Goal: Transaction & Acquisition: Purchase product/service

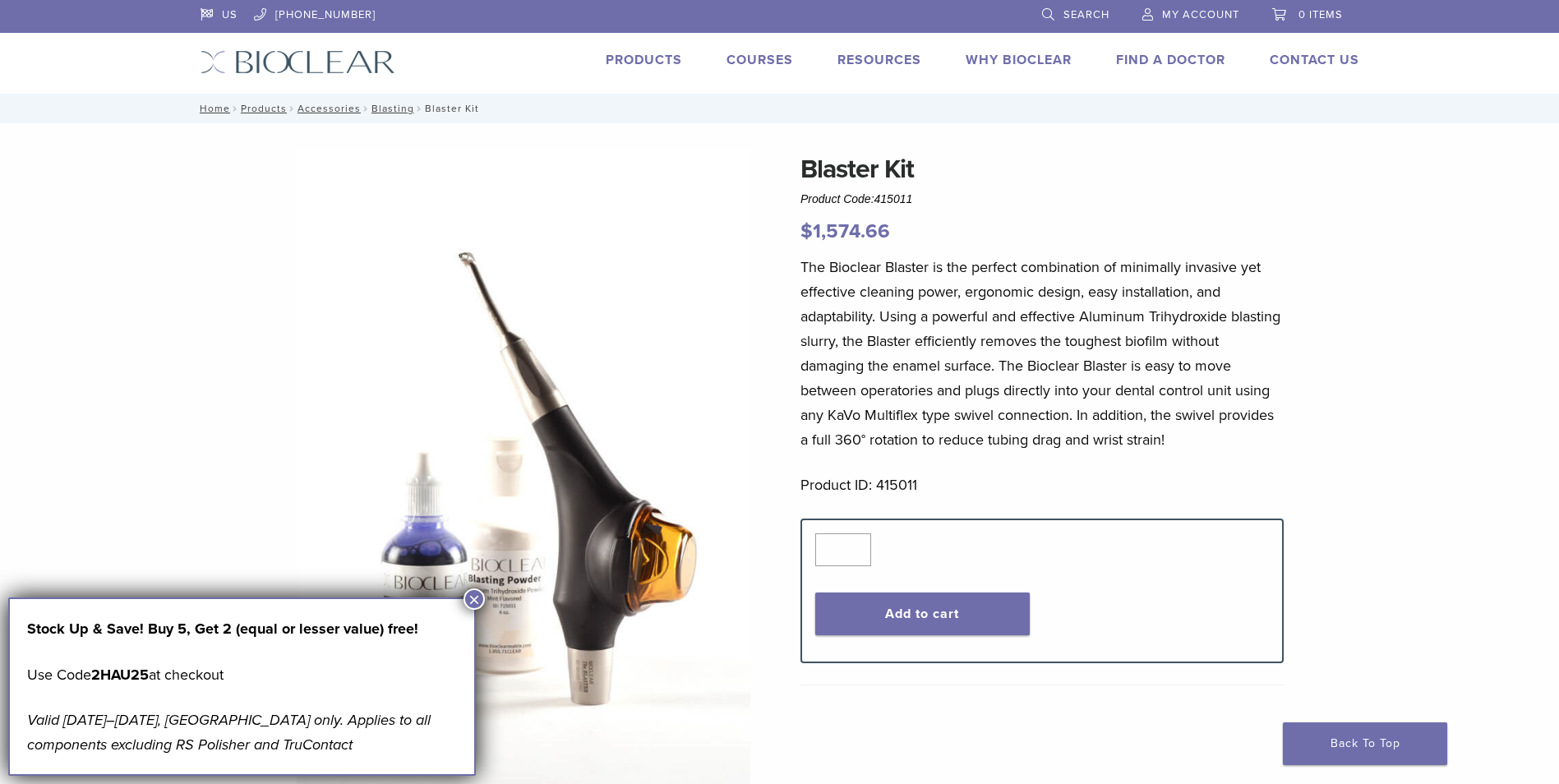
click at [474, 599] on button "×" at bounding box center [474, 599] width 22 height 22
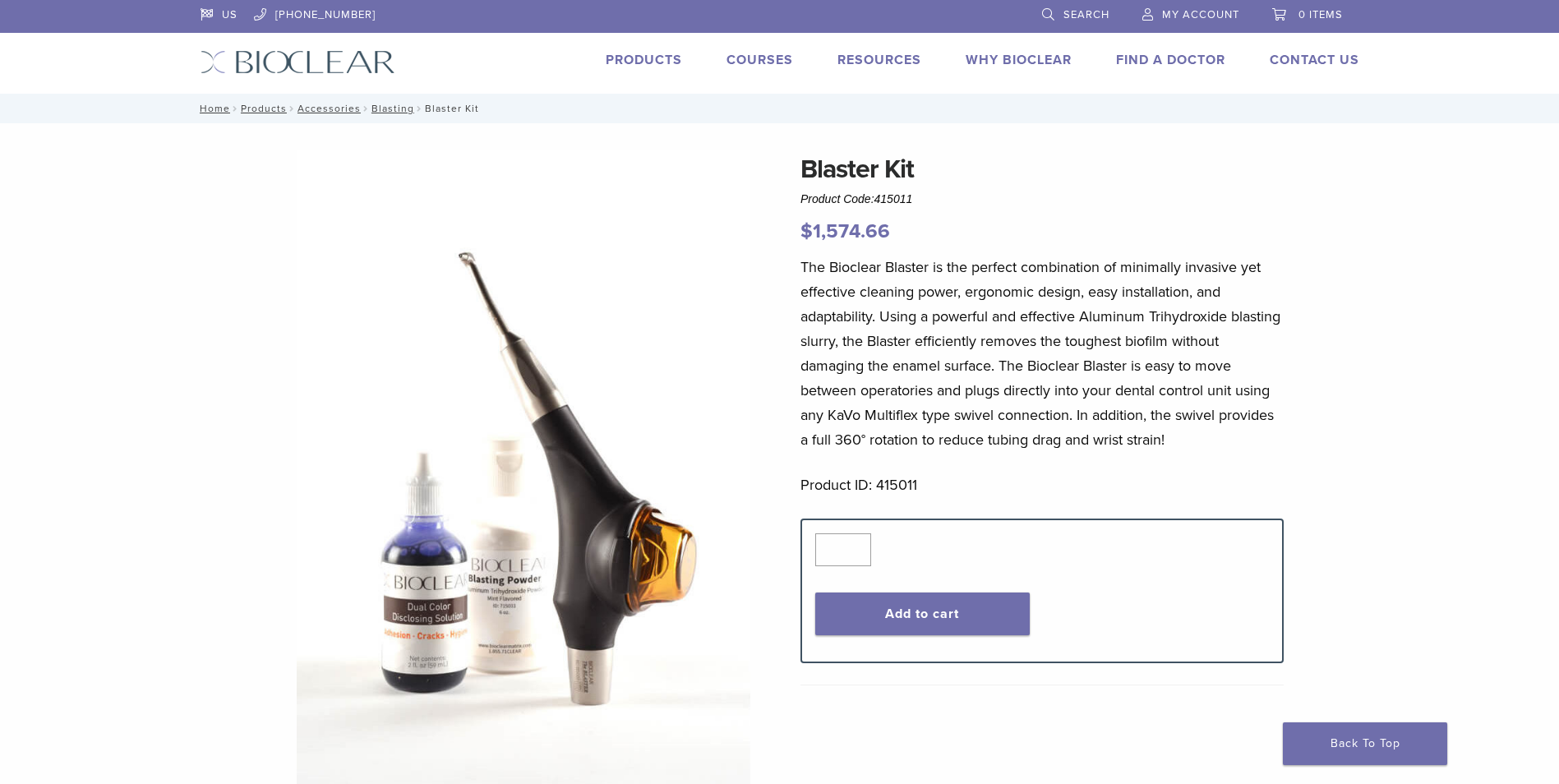
click at [841, 292] on p "The Bioclear Blaster is the perfect combination of minimally invasive yet effec…" at bounding box center [1042, 353] width 483 height 197
click at [1002, 351] on p "The Bioclear Blaster is the perfect combination of minimally invasive yet effec…" at bounding box center [1042, 353] width 483 height 197
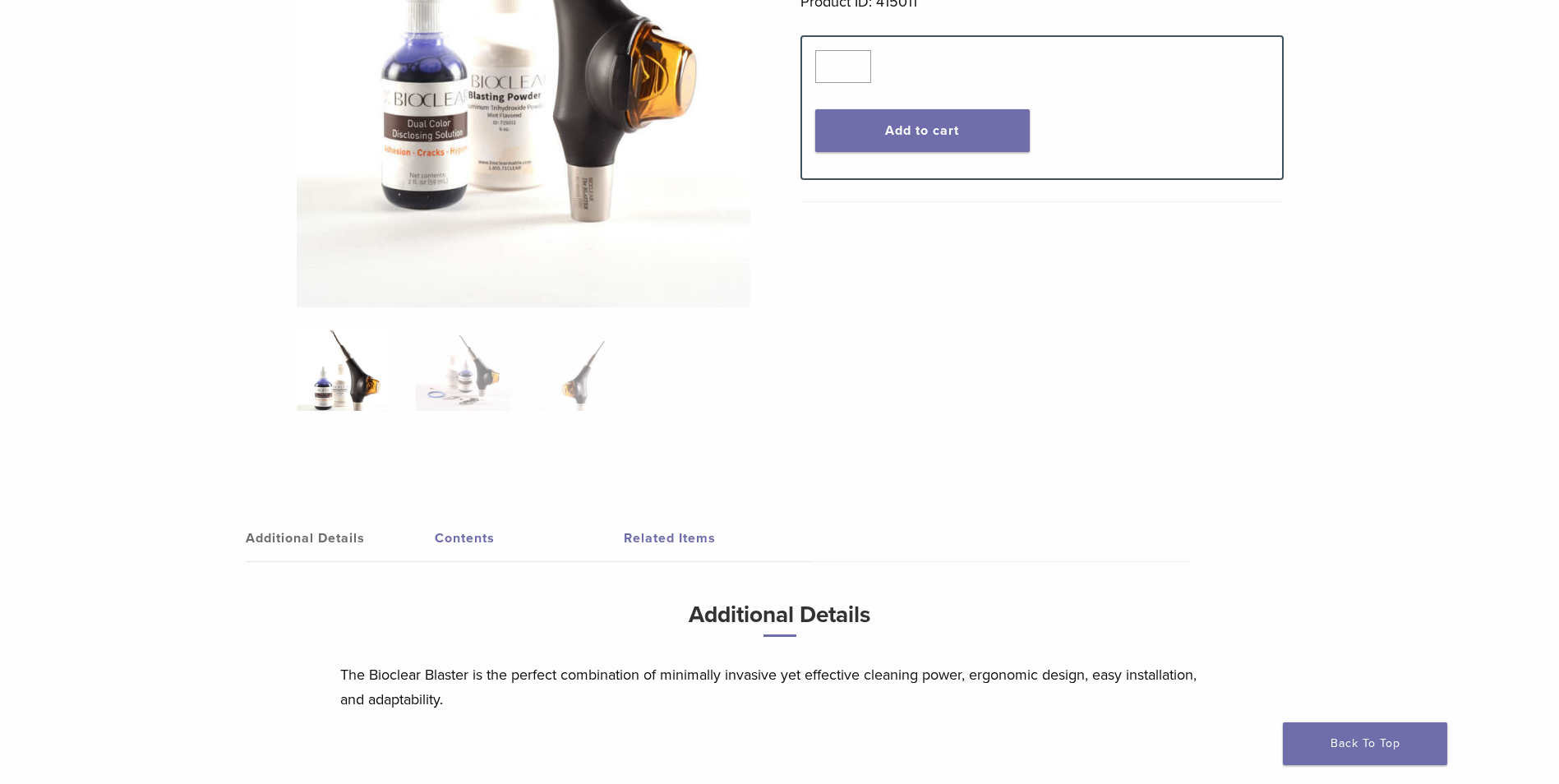
scroll to position [493, 0]
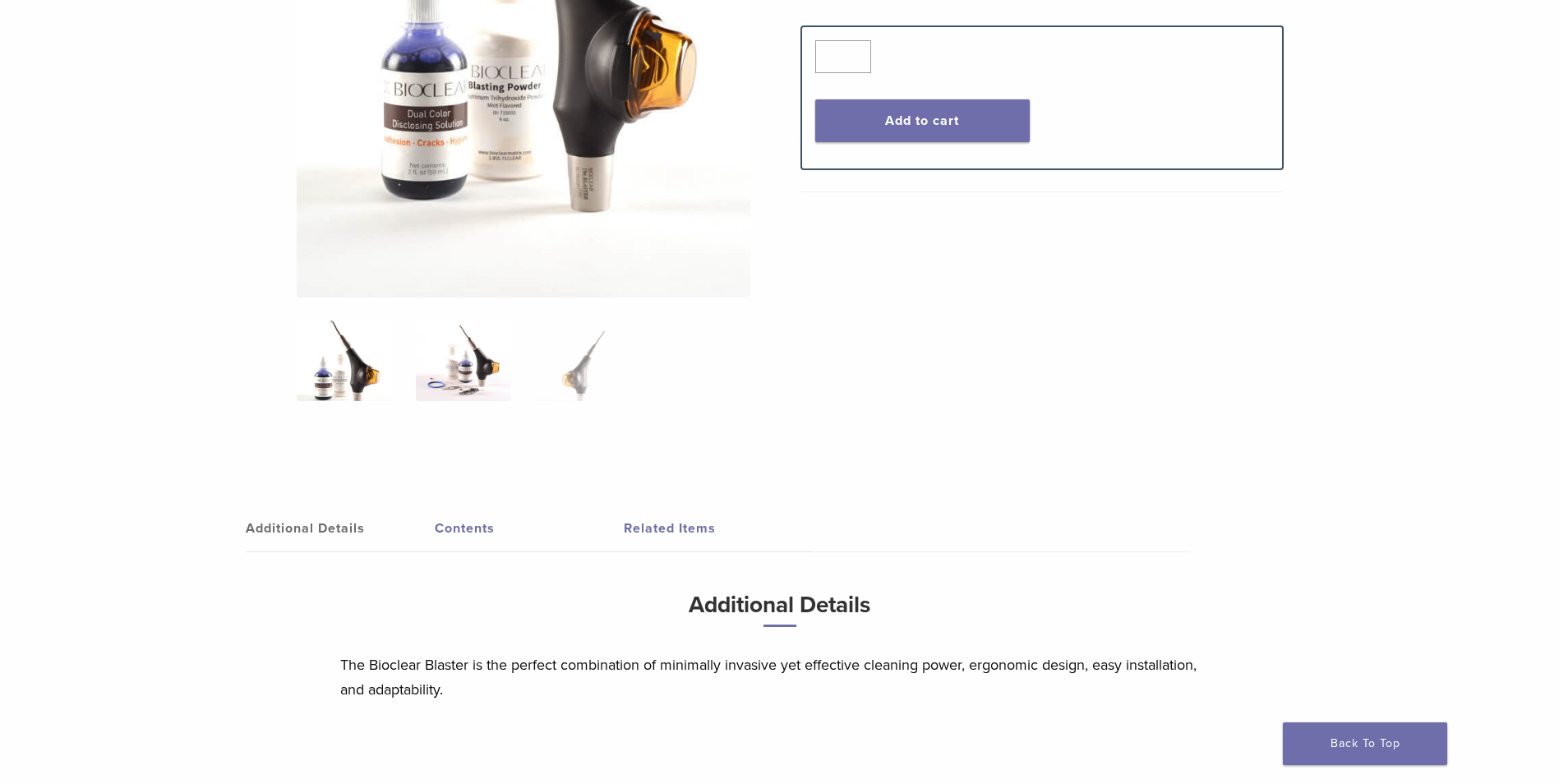
click at [468, 365] on img at bounding box center [462, 360] width 95 height 82
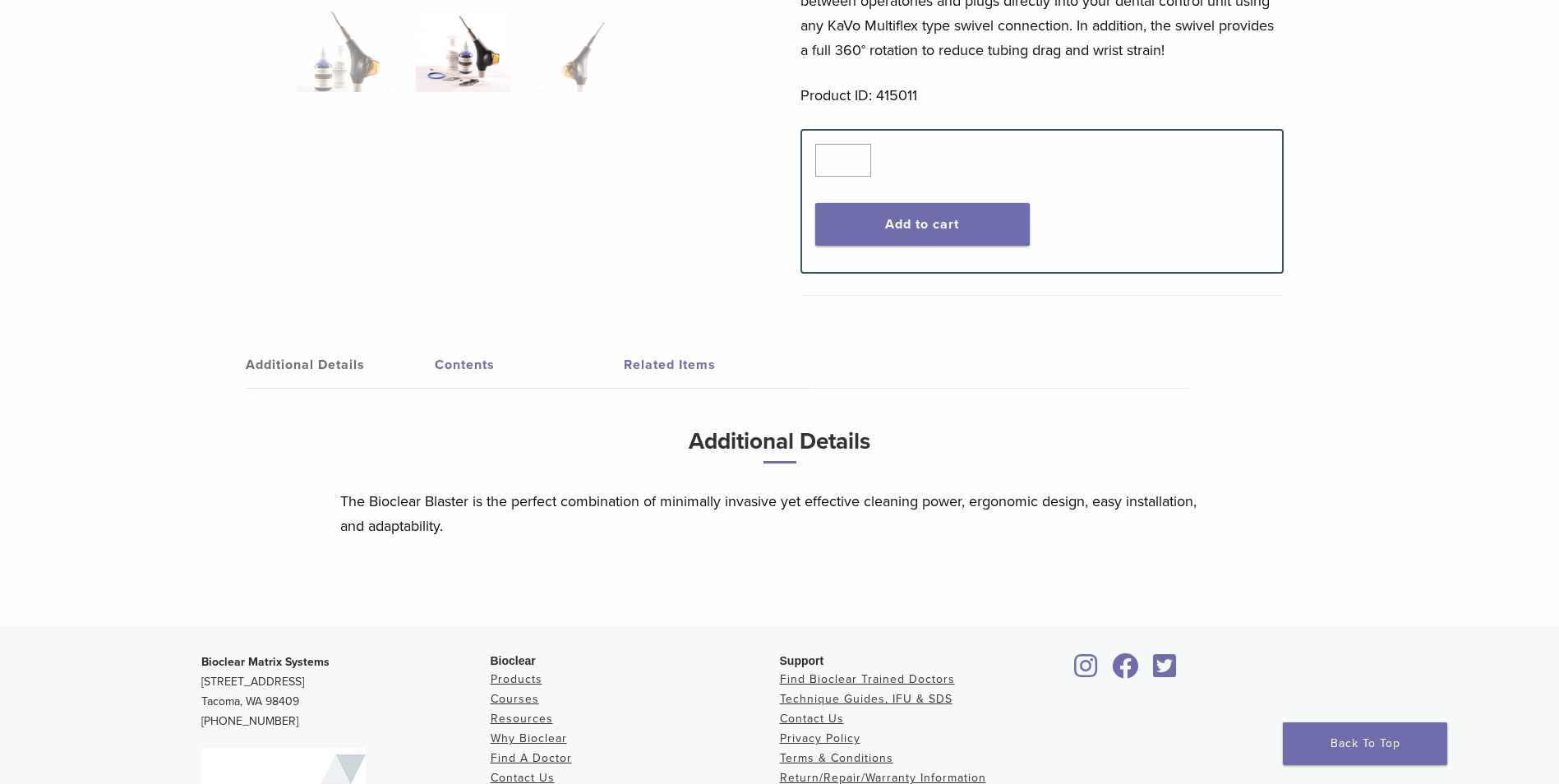
scroll to position [165, 0]
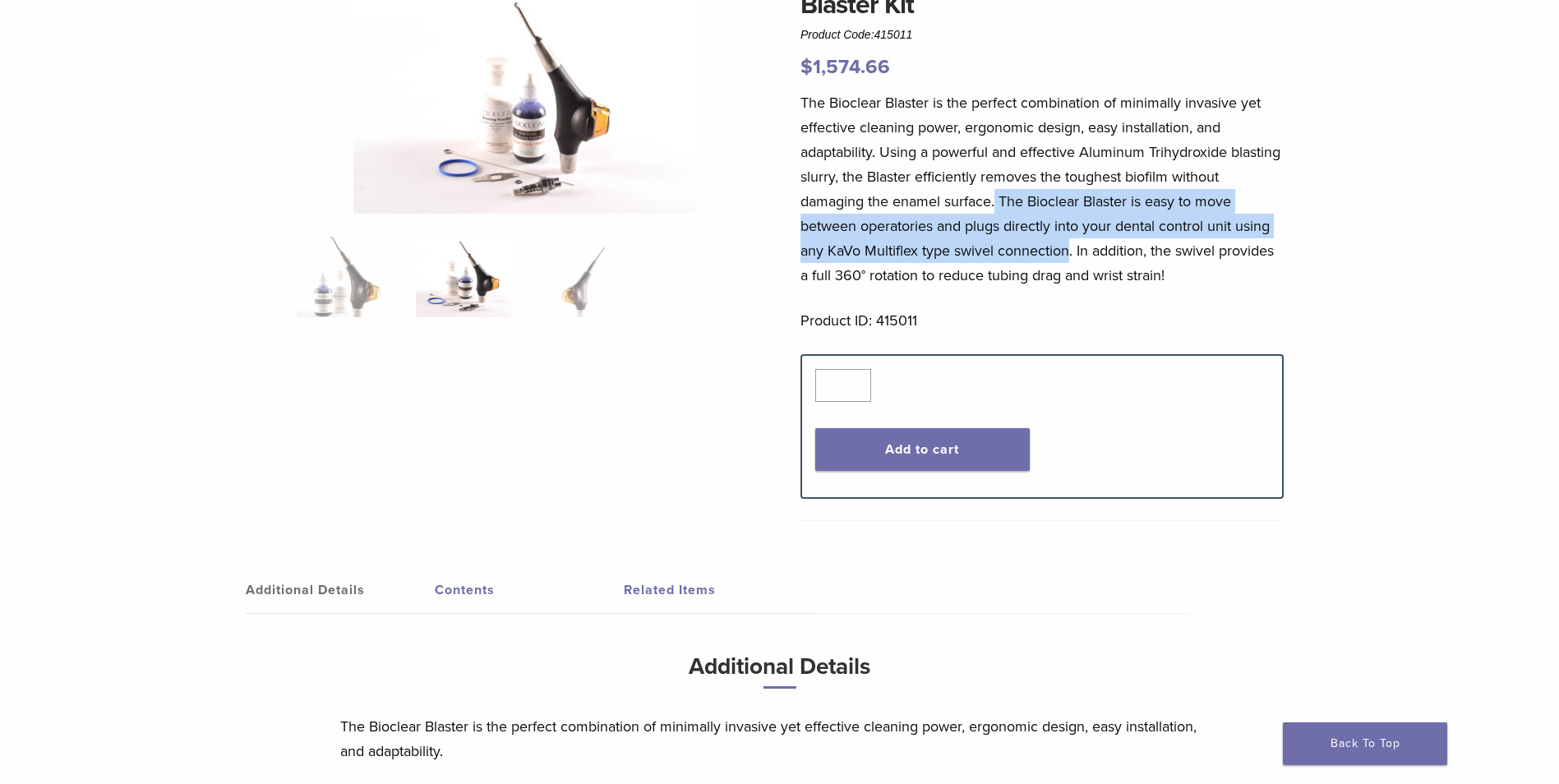
drag, startPoint x: 997, startPoint y: 197, endPoint x: 1071, endPoint y: 240, distance: 85.6
click at [1071, 240] on p "The Bioclear Blaster is the perfect combination of minimally invasive yet effec…" at bounding box center [1042, 189] width 483 height 197
drag, startPoint x: 1071, startPoint y: 240, endPoint x: 1113, endPoint y: 235, distance: 42.3
click at [1113, 235] on p "The Bioclear Blaster is the perfect combination of minimally invasive yet effec…" at bounding box center [1042, 189] width 483 height 197
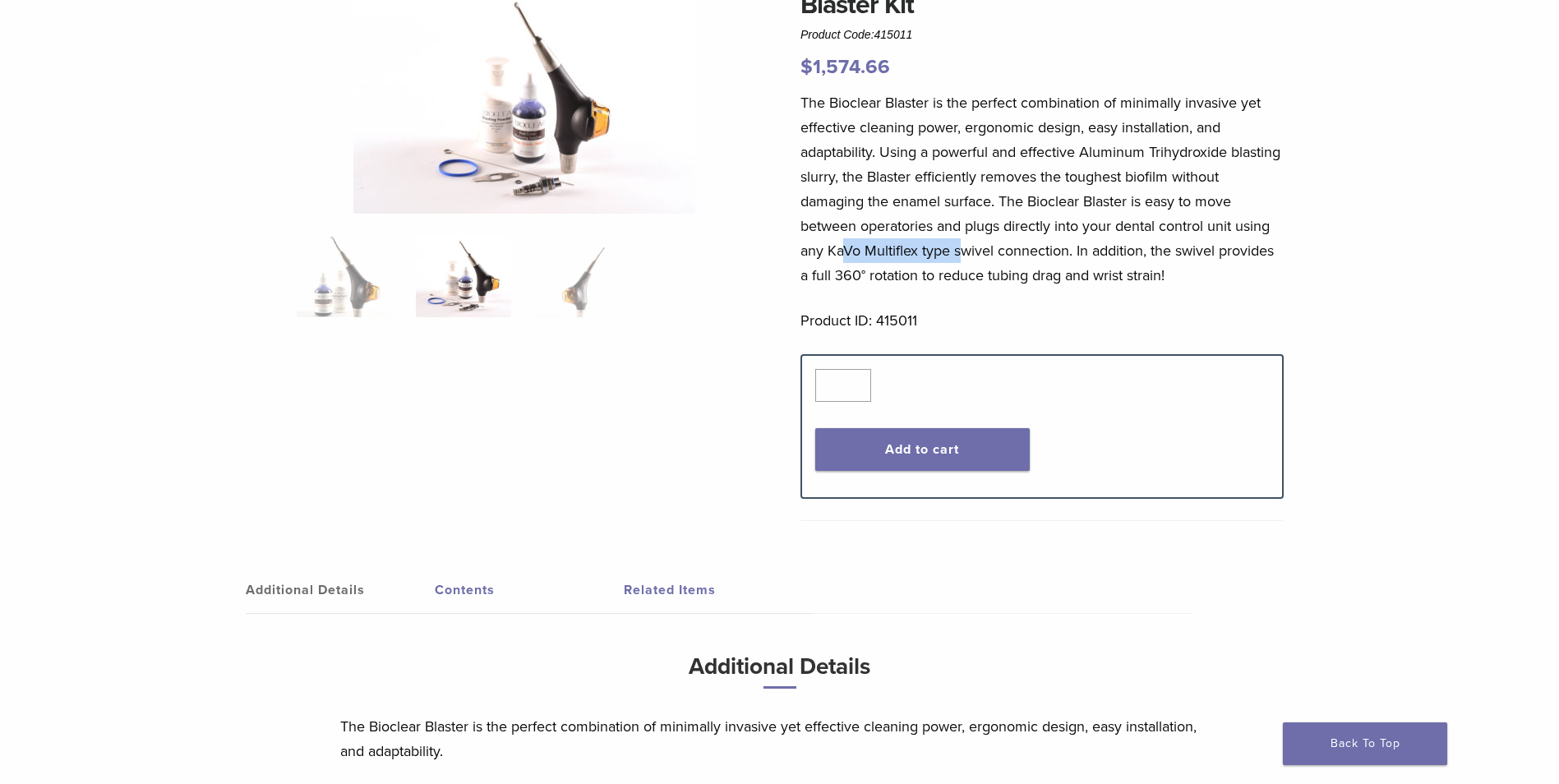
drag, startPoint x: 840, startPoint y: 253, endPoint x: 957, endPoint y: 251, distance: 117.0
click at [957, 251] on p "The Bioclear Blaster is the perfect combination of minimally invasive yet effec…" at bounding box center [1042, 189] width 483 height 197
drag, startPoint x: 957, startPoint y: 251, endPoint x: 1001, endPoint y: 245, distance: 44.4
click at [1001, 245] on p "The Bioclear Blaster is the perfect combination of minimally invasive yet effec…" at bounding box center [1042, 189] width 483 height 197
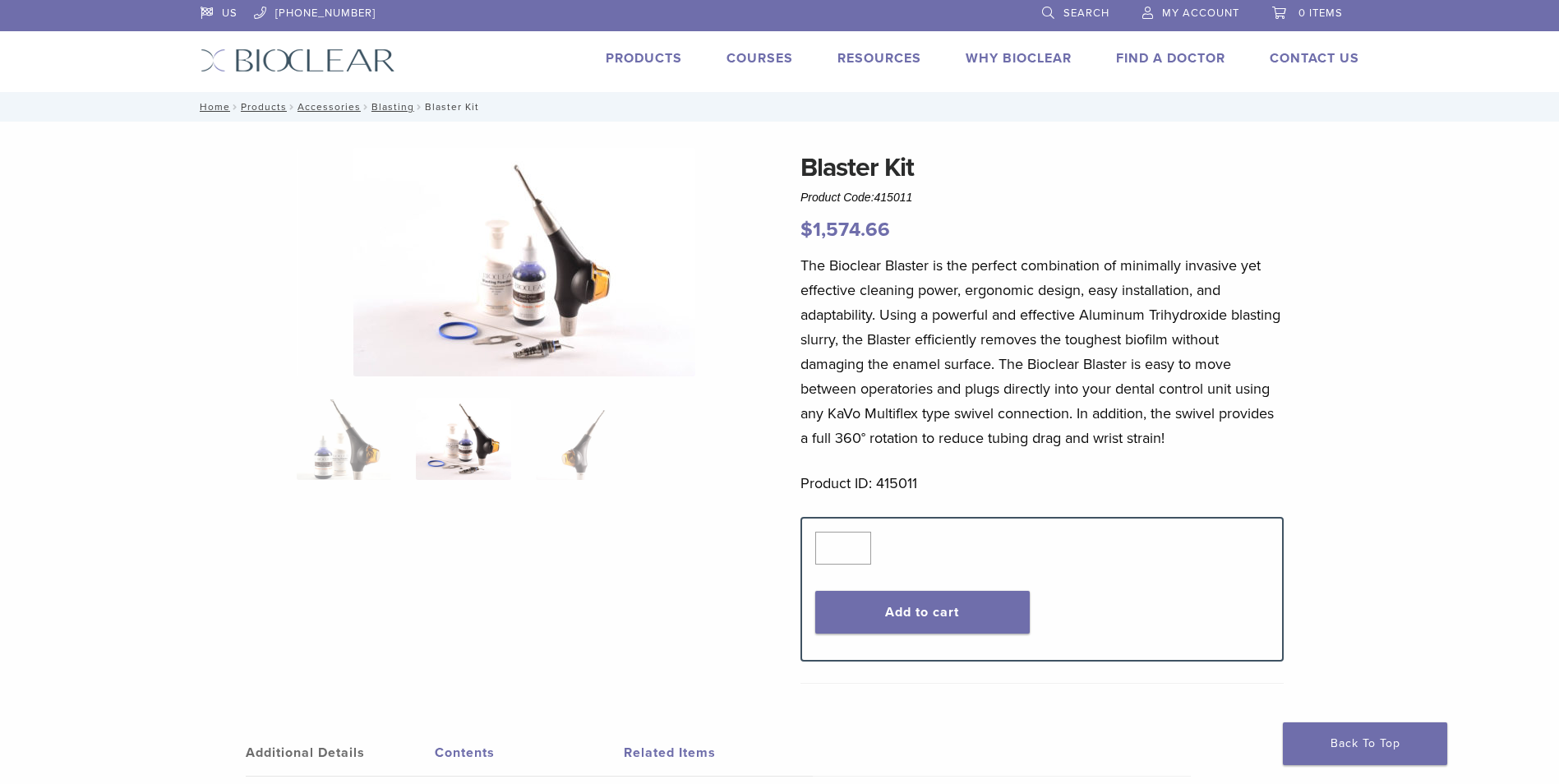
scroll to position [0, 0]
click at [863, 170] on h1 "Blaster Kit" at bounding box center [1042, 169] width 483 height 39
click at [383, 106] on link "Blasting" at bounding box center [393, 109] width 43 height 11
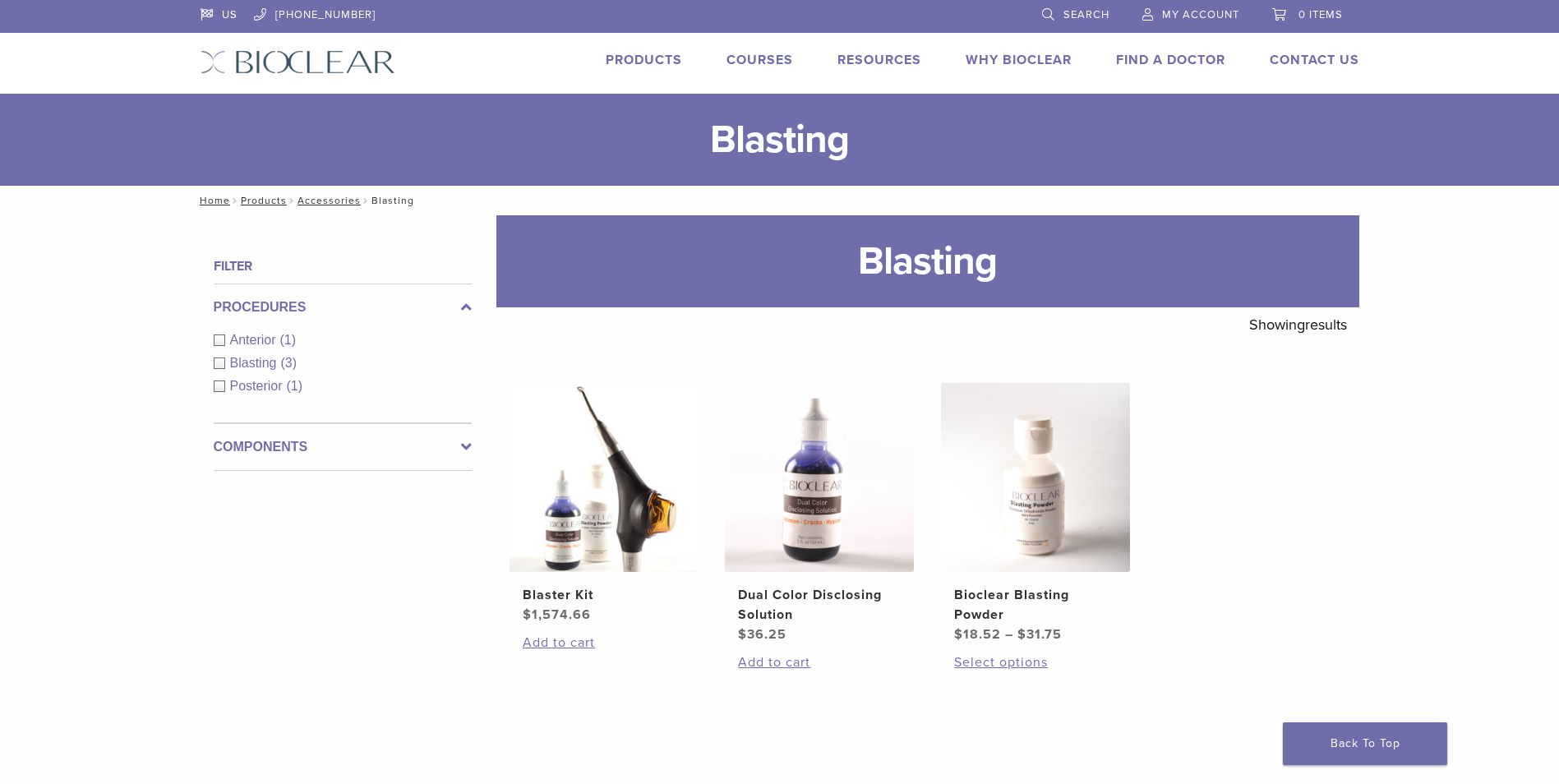
click at [220, 361] on div "Blasting (3)" at bounding box center [342, 363] width 258 height 20
click at [560, 598] on h2 "Blaster Kit" at bounding box center [605, 594] width 163 height 20
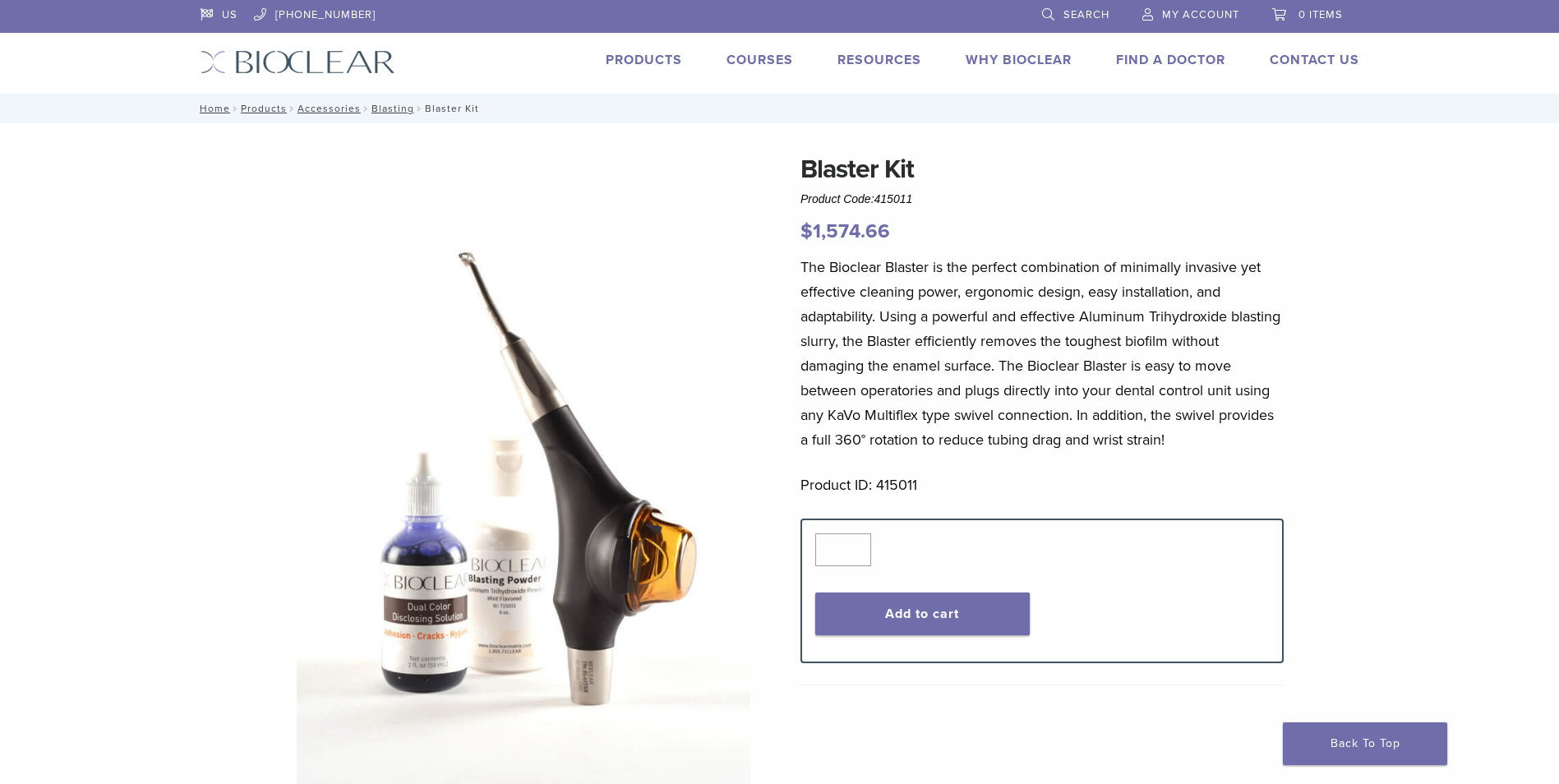
click at [582, 682] on img at bounding box center [523, 470] width 454 height 641
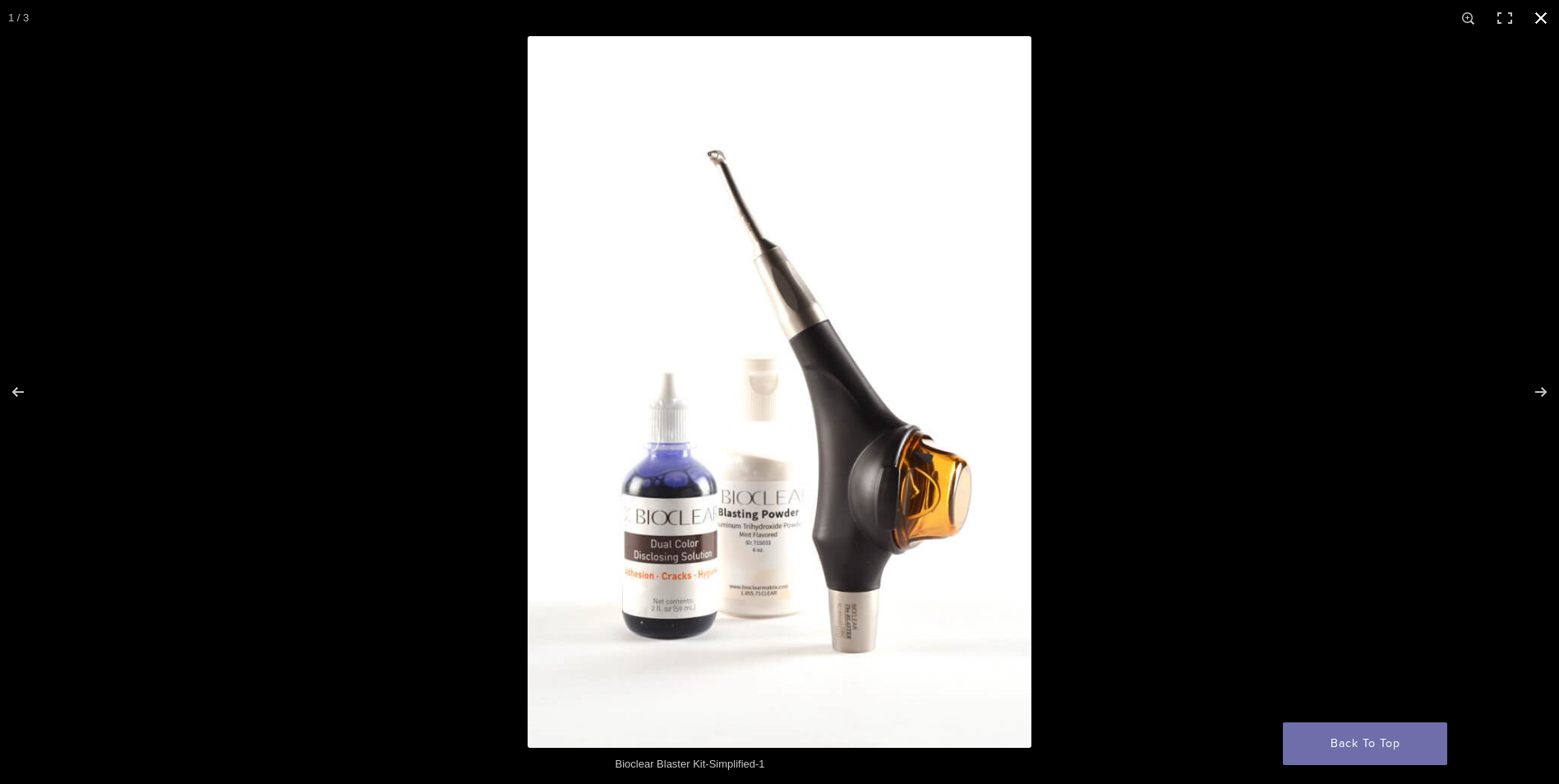
click at [1542, 11] on button "Close (Esc)" at bounding box center [1541, 18] width 36 height 36
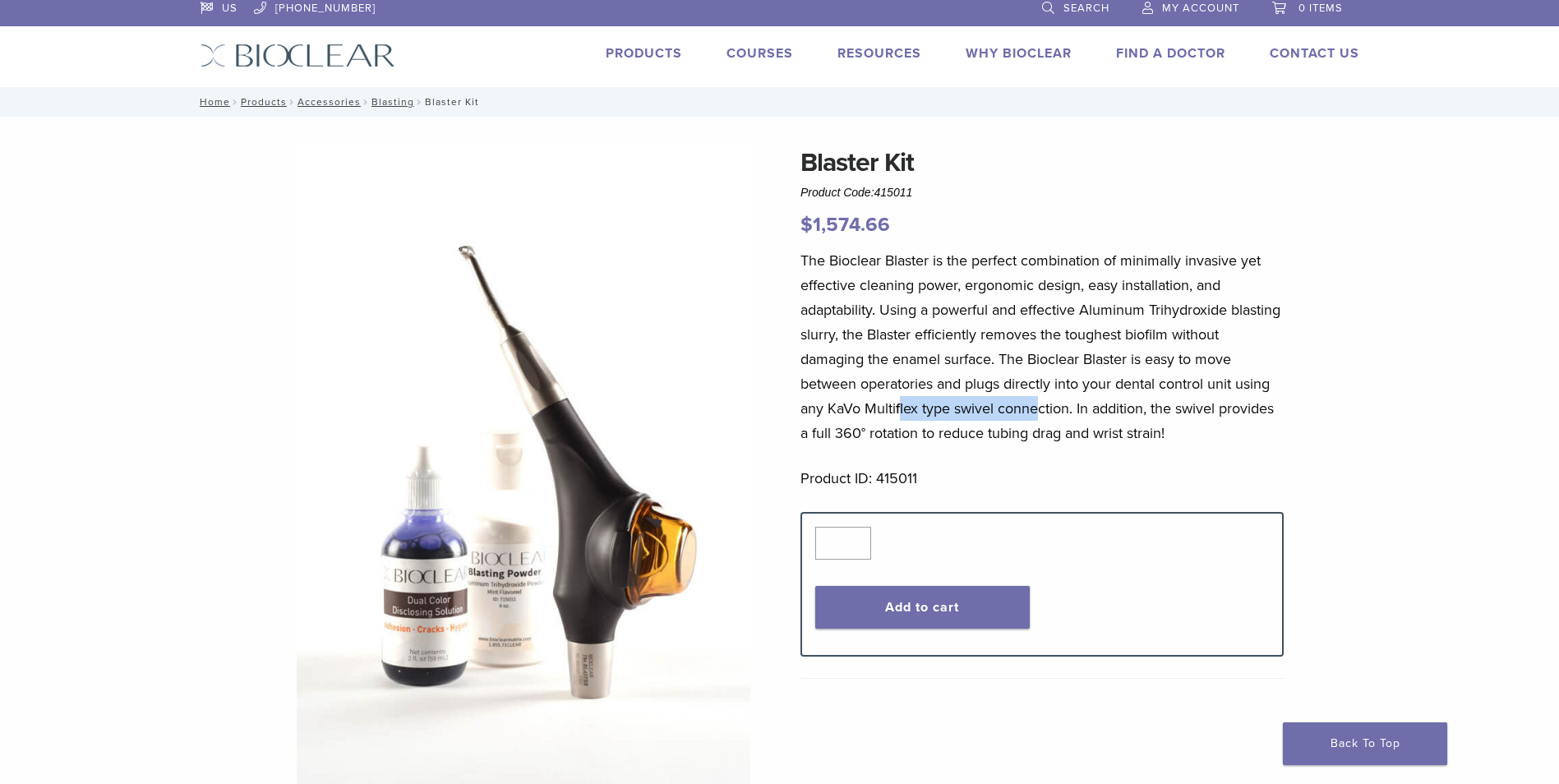
drag, startPoint x: 898, startPoint y: 399, endPoint x: 1037, endPoint y: 408, distance: 139.3
click at [1037, 408] on p "The Bioclear Blaster is the perfect combination of minimally invasive yet effec…" at bounding box center [1042, 346] width 483 height 197
drag, startPoint x: 1037, startPoint y: 408, endPoint x: 1078, endPoint y: 419, distance: 42.4
click at [1078, 419] on p "The Bioclear Blaster is the perfect combination of minimally invasive yet effec…" at bounding box center [1042, 346] width 483 height 197
click at [515, 402] on img at bounding box center [523, 463] width 454 height 641
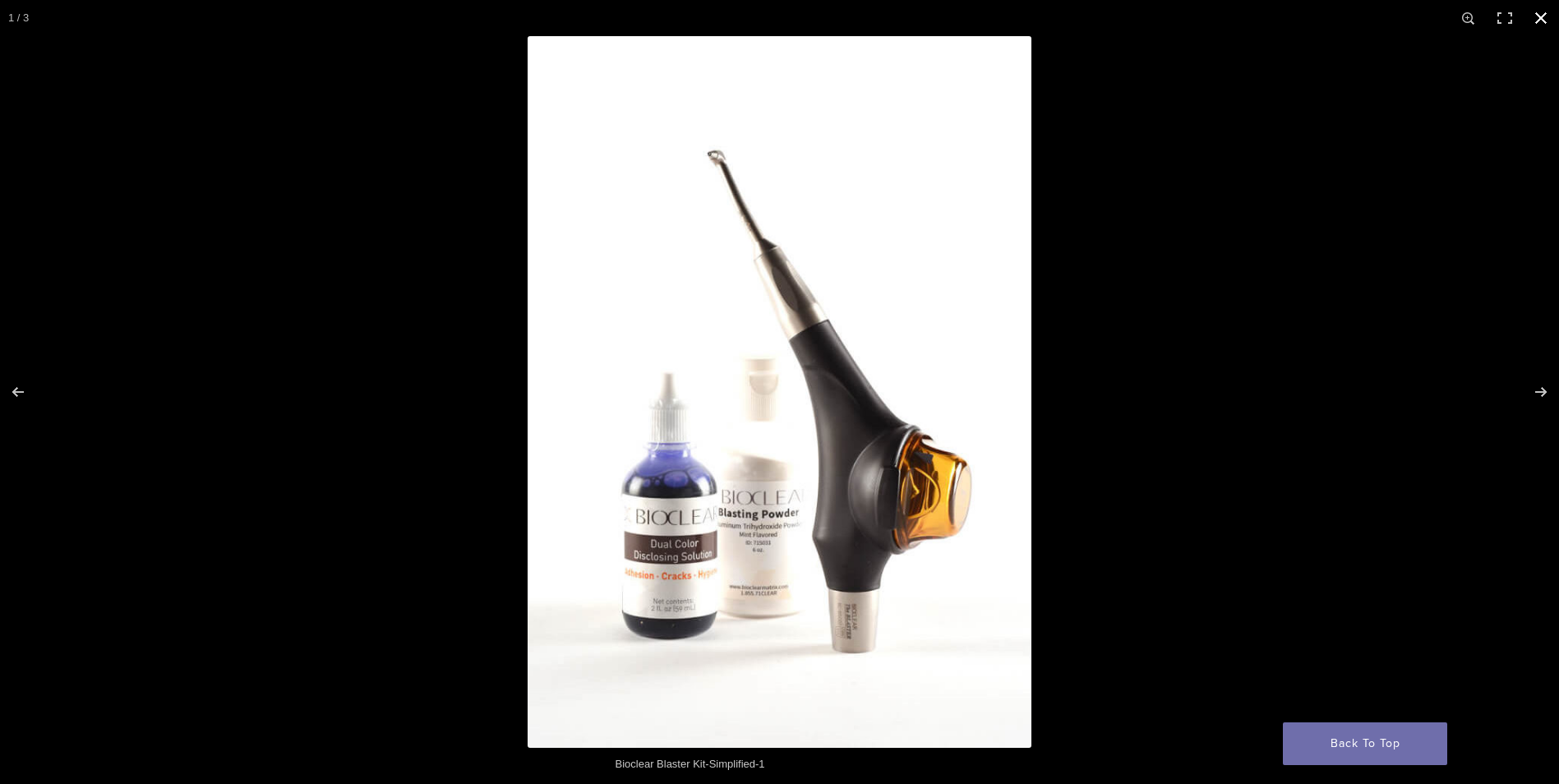
click at [1550, 21] on button "Close (Esc)" at bounding box center [1541, 18] width 36 height 36
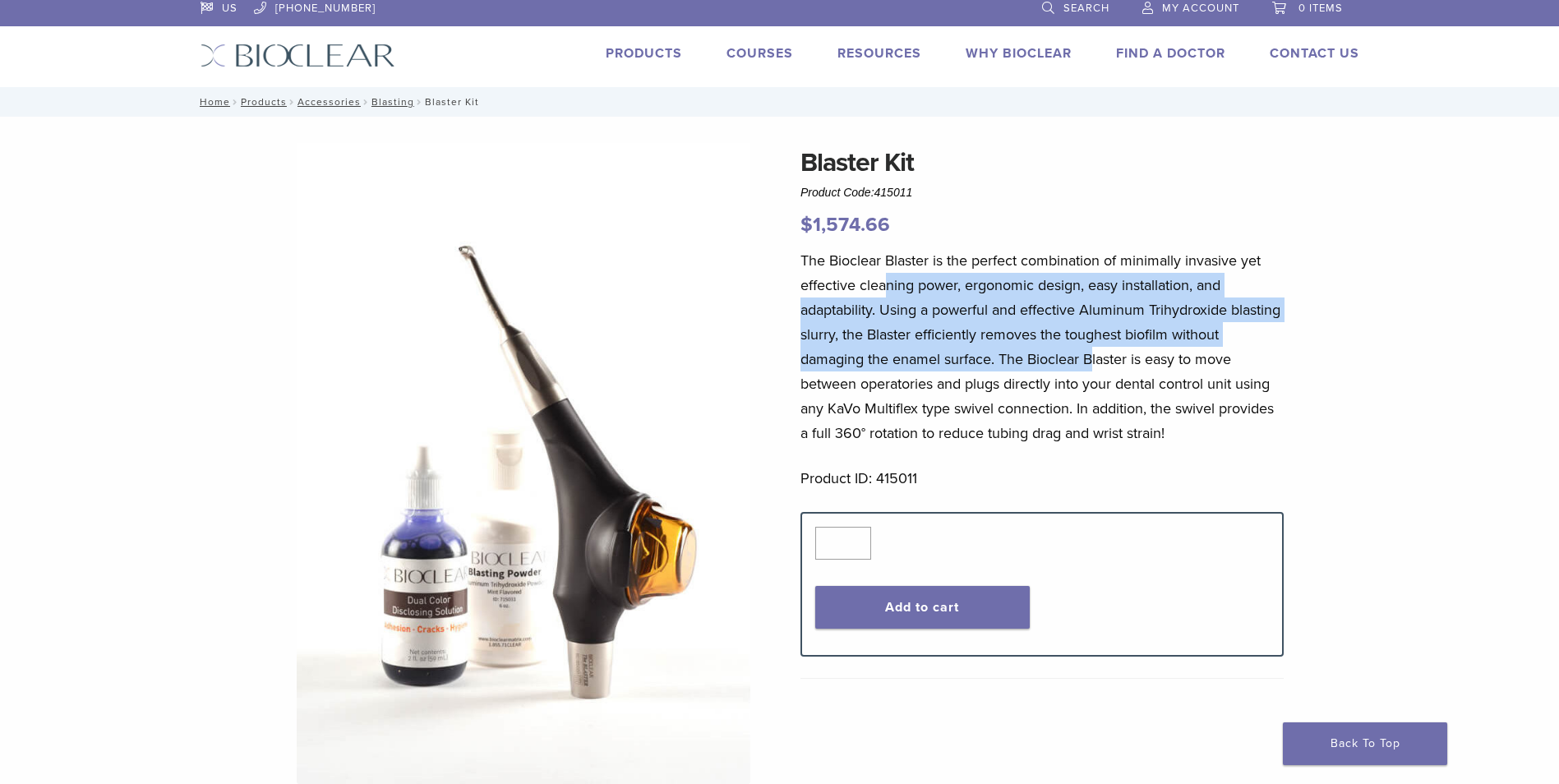
drag, startPoint x: 884, startPoint y: 288, endPoint x: 1092, endPoint y: 369, distance: 223.2
click at [1092, 369] on p "The Bioclear Blaster is the perfect combination of minimally invasive yet effec…" at bounding box center [1042, 346] width 483 height 197
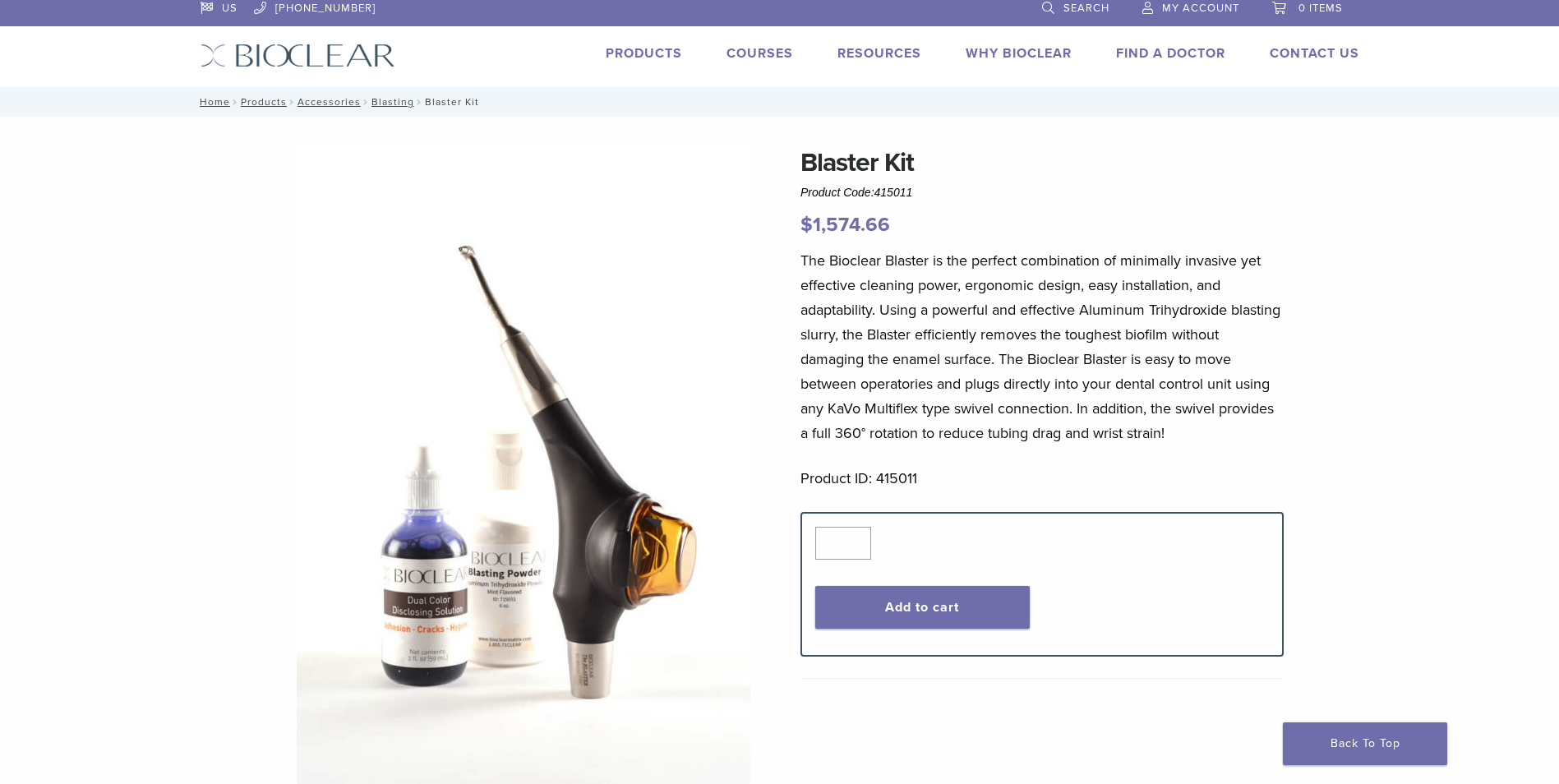
drag, startPoint x: 1092, startPoint y: 369, endPoint x: 1198, endPoint y: 367, distance: 106.0
click at [1198, 367] on p "The Bioclear Blaster is the perfect combination of minimally invasive yet effec…" at bounding box center [1042, 346] width 483 height 197
drag, startPoint x: 1031, startPoint y: 312, endPoint x: 1065, endPoint y: 312, distance: 34.0
click at [1065, 312] on p "The Bioclear Blaster is the perfect combination of minimally invasive yet effec…" at bounding box center [1042, 346] width 483 height 197
drag, startPoint x: 1065, startPoint y: 312, endPoint x: 959, endPoint y: 393, distance: 133.4
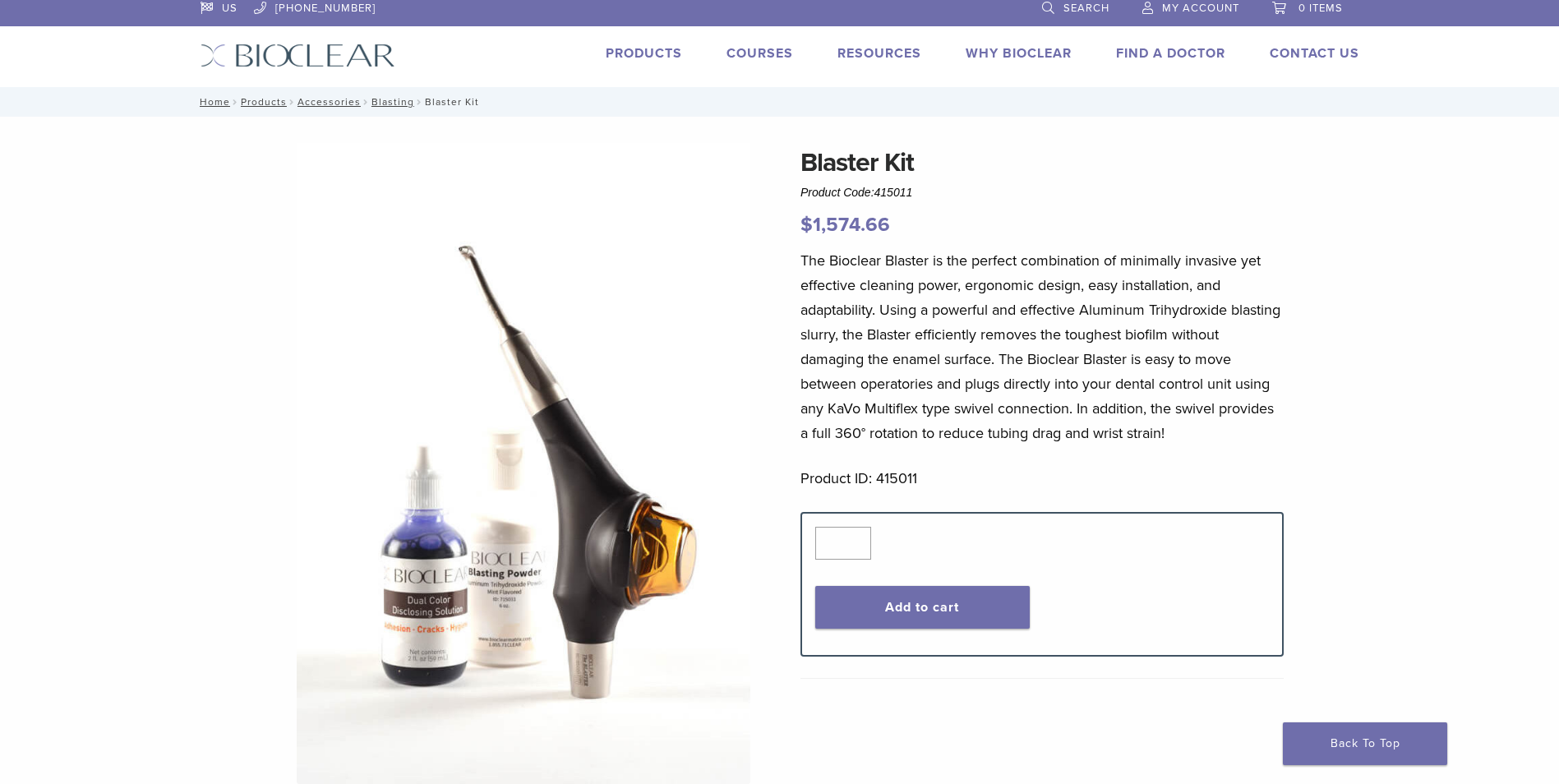
click at [959, 393] on p "The Bioclear Blaster is the perfect combination of minimally invasive yet effec…" at bounding box center [1042, 346] width 483 height 197
drag, startPoint x: 882, startPoint y: 389, endPoint x: 1132, endPoint y: 394, distance: 250.0
click at [1132, 394] on p "The Bioclear Blaster is the perfect combination of minimally invasive yet effec…" at bounding box center [1042, 346] width 483 height 197
drag, startPoint x: 1132, startPoint y: 394, endPoint x: 1150, endPoint y: 388, distance: 19.0
click at [1142, 404] on p "The Bioclear Blaster is the perfect combination of minimally invasive yet effec…" at bounding box center [1042, 346] width 483 height 197
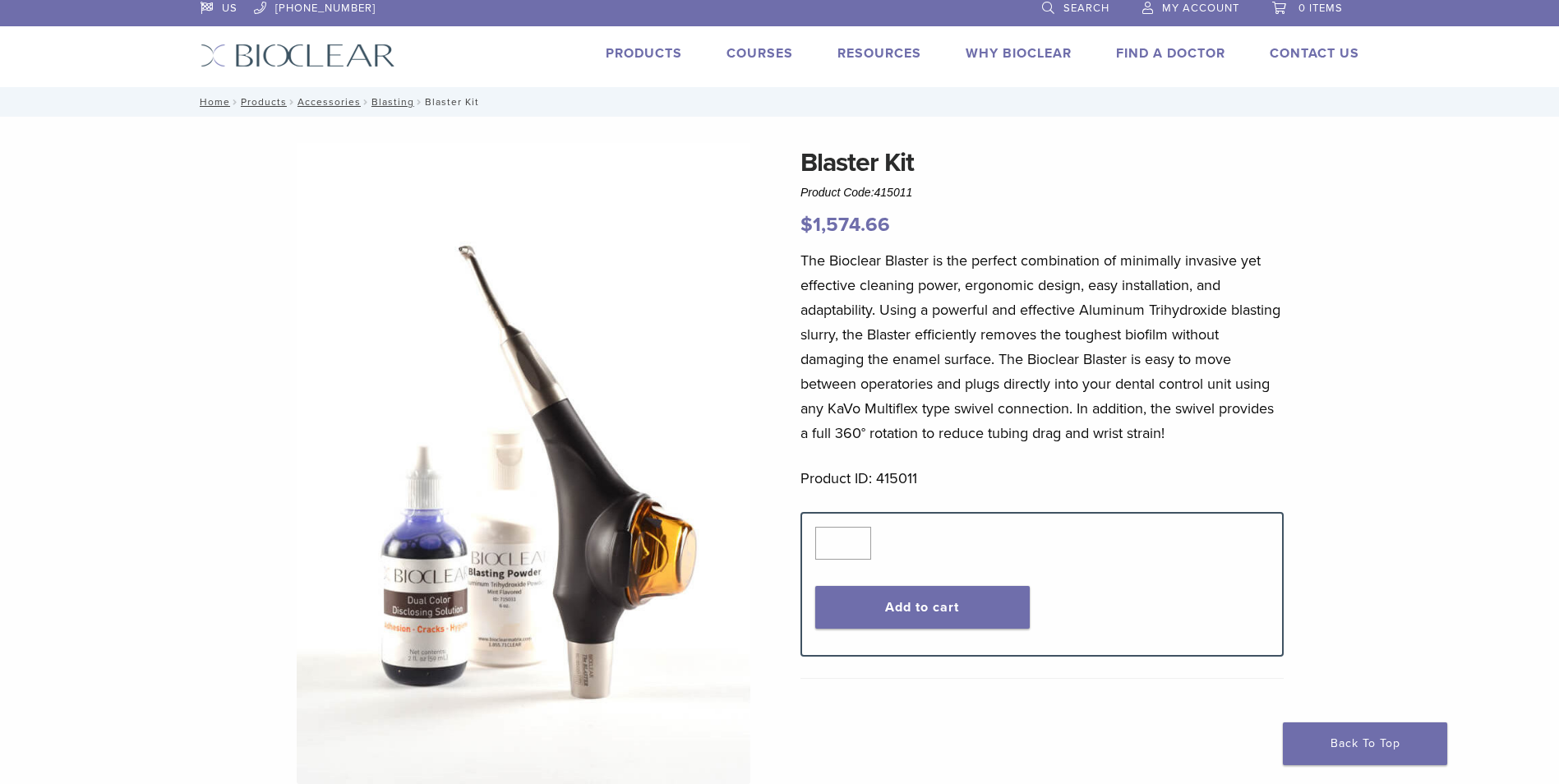
click at [1117, 327] on p "The Bioclear Blaster is the perfect combination of minimally invasive yet effec…" at bounding box center [1042, 346] width 483 height 197
